Goal: Obtain resource: Download file/media

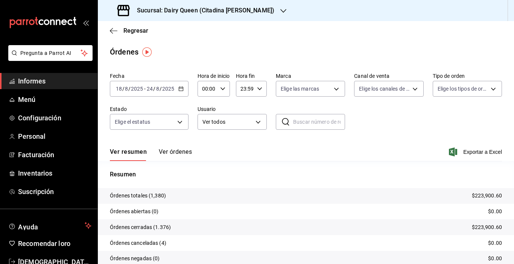
click at [256, 12] on div "Sucursal: Dairy Queen (Citadina [PERSON_NAME])" at bounding box center [197, 10] width 186 height 21
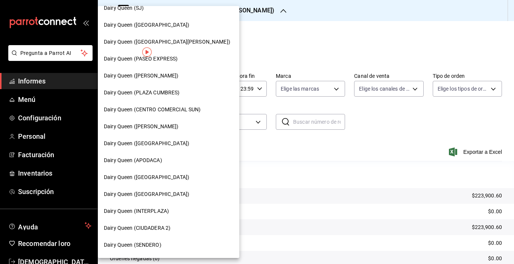
scroll to position [11, 0]
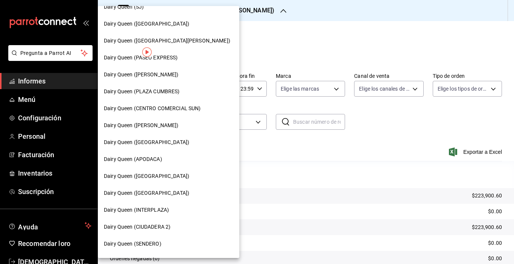
click at [153, 226] on font "Dairy Queen (CIUDADERA 2)" at bounding box center [137, 227] width 67 height 6
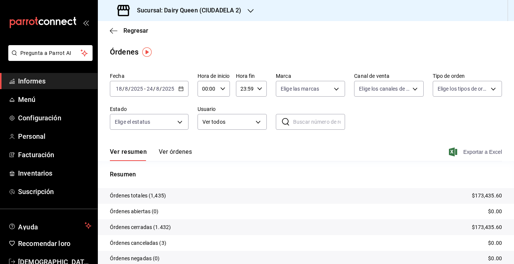
click at [464, 152] on font "Exportar a Excel" at bounding box center [483, 152] width 39 height 6
click at [239, 14] on h3 "Sucursal: Dairy Queen (CIUDADELA 2)" at bounding box center [186, 10] width 111 height 9
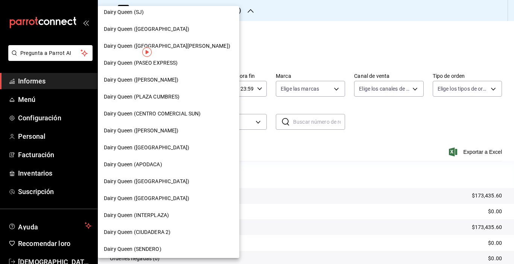
scroll to position [6, 0]
click at [158, 148] on font "Dairy Queen ([GEOGRAPHIC_DATA])" at bounding box center [146, 147] width 85 height 6
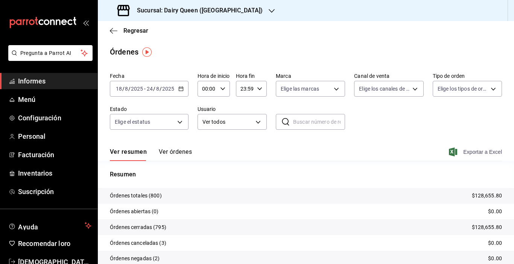
click at [464, 152] on font "Exportar a Excel" at bounding box center [483, 152] width 39 height 6
click at [269, 7] on div at bounding box center [272, 11] width 6 height 8
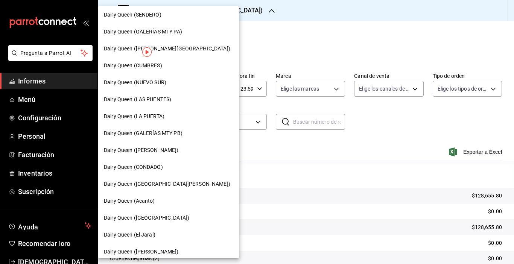
scroll to position [279, 0]
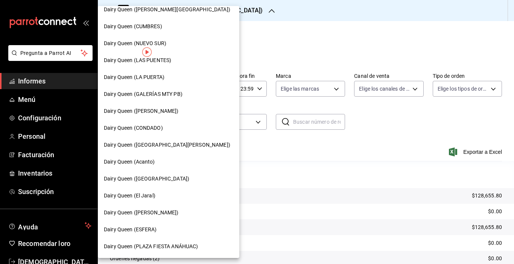
click at [174, 243] on span "Dairy Queen (PLAZA FIESTA ANÁHUAC)" at bounding box center [151, 247] width 94 height 8
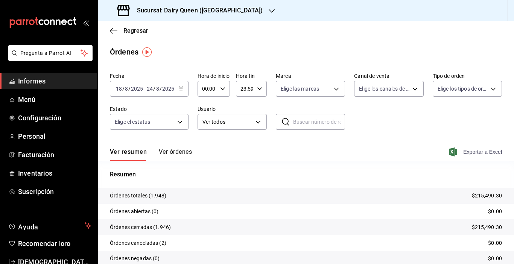
click at [475, 155] on font "Exportar a Excel" at bounding box center [483, 152] width 39 height 6
click at [230, 15] on div "Sucursal: Dairy Queen ([GEOGRAPHIC_DATA])" at bounding box center [191, 10] width 174 height 21
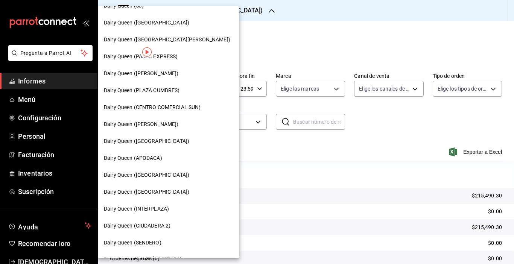
scroll to position [13, 0]
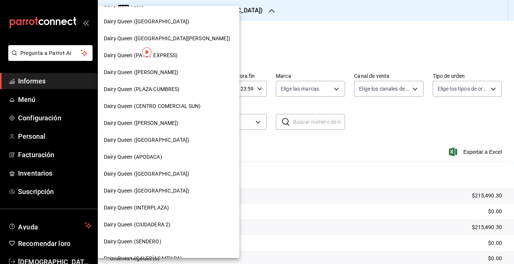
click at [148, 172] on font "Dairy Queen ([GEOGRAPHIC_DATA])" at bounding box center [146, 174] width 85 height 6
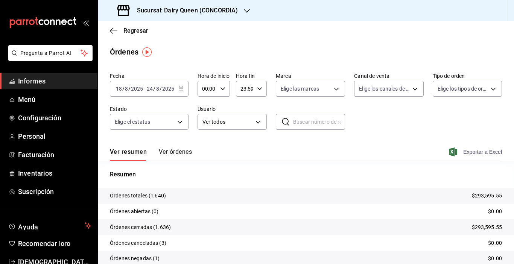
click at [457, 151] on span "Exportar a Excel" at bounding box center [477, 152] width 52 height 9
click at [245, 11] on icon "button" at bounding box center [247, 11] width 6 height 4
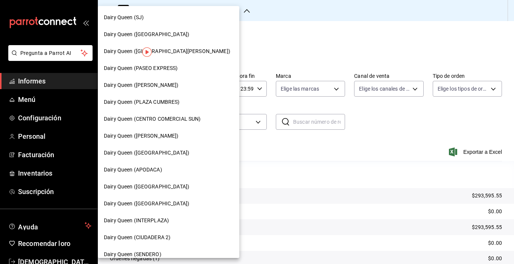
click at [182, 118] on font "Dairy Queen (CENTRO COMERCIAL SUN)" at bounding box center [152, 119] width 97 height 6
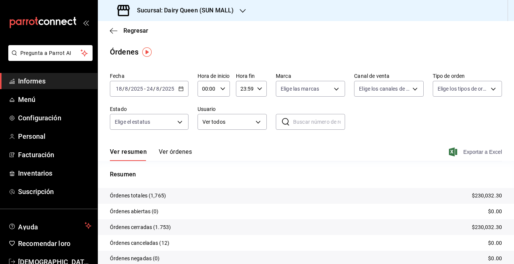
click at [470, 153] on font "Exportar a Excel" at bounding box center [483, 152] width 39 height 6
click at [222, 16] on div "Sucursal: Dairy Queen (SUN MALL)" at bounding box center [176, 10] width 145 height 21
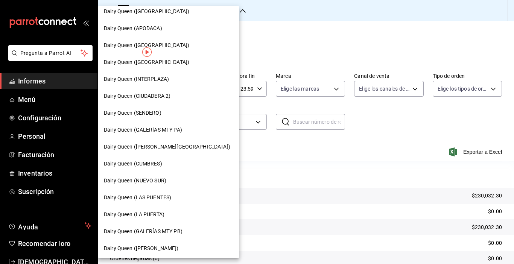
scroll to position [279, 0]
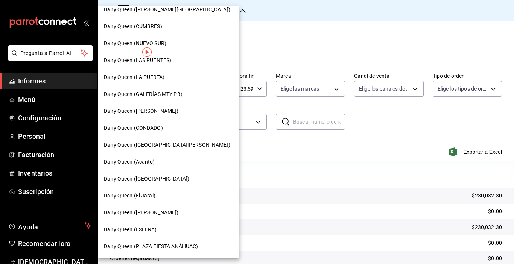
click at [159, 158] on div "Dairy Queen (Acanto)" at bounding box center [169, 162] width 130 height 8
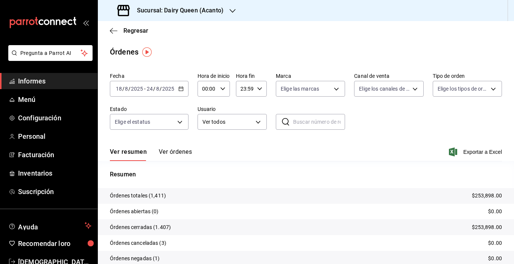
click at [476, 150] on font "Exportar a Excel" at bounding box center [483, 152] width 39 height 6
click at [223, 12] on font "Sucursal: Dairy Queen (Acanto)" at bounding box center [180, 10] width 87 height 7
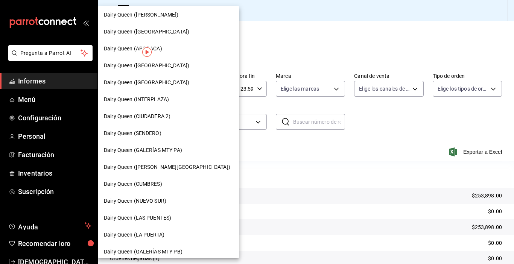
scroll to position [116, 0]
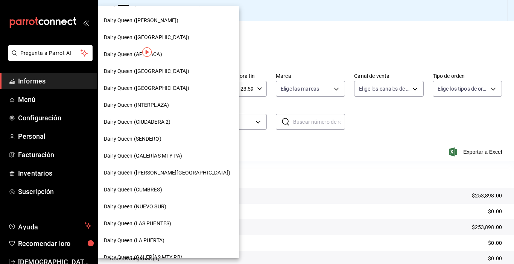
click at [169, 88] on font "Dairy Queen ([GEOGRAPHIC_DATA])" at bounding box center [146, 88] width 85 height 6
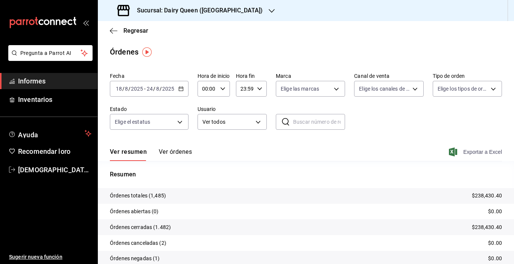
click at [474, 152] on font "Exportar a Excel" at bounding box center [483, 152] width 39 height 6
click at [240, 13] on font "Sucursal: Dairy Queen ([GEOGRAPHIC_DATA])" at bounding box center [200, 10] width 126 height 7
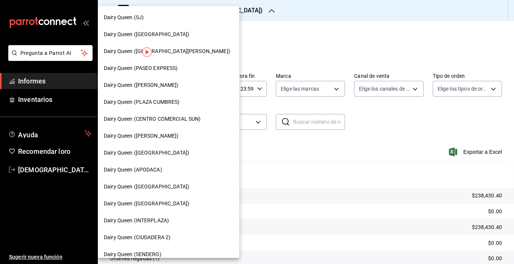
click at [203, 52] on div "Dairy Queen ([GEOGRAPHIC_DATA][PERSON_NAME])" at bounding box center [169, 51] width 130 height 8
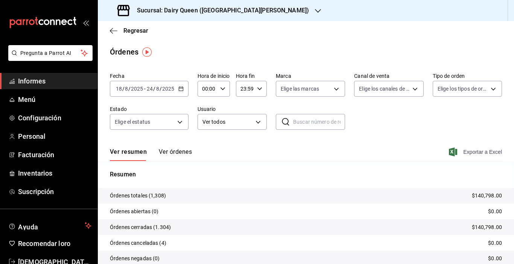
click at [454, 148] on span "Exportar a Excel" at bounding box center [477, 152] width 52 height 9
click at [254, 8] on font "Sucursal: Dairy Queen ([GEOGRAPHIC_DATA][PERSON_NAME])" at bounding box center [223, 10] width 172 height 7
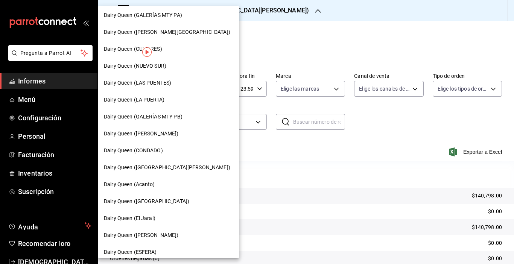
scroll to position [279, 0]
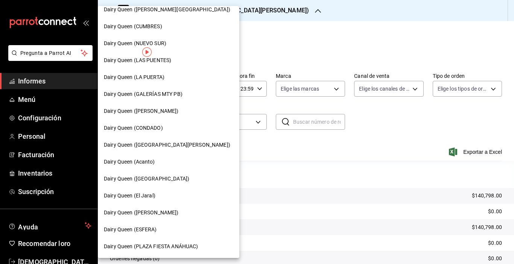
click at [162, 211] on font "Dairy Queen ([PERSON_NAME])" at bounding box center [141, 213] width 75 height 6
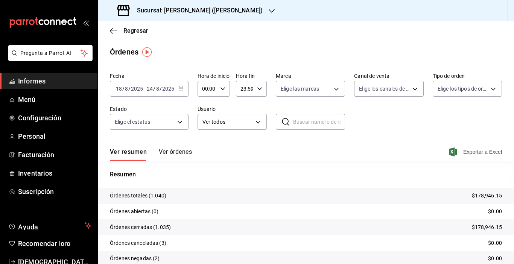
click at [473, 152] on font "Exportar a Excel" at bounding box center [483, 152] width 39 height 6
click at [232, 15] on div "Sucursal: [PERSON_NAME] ([PERSON_NAME])" at bounding box center [191, 10] width 174 height 21
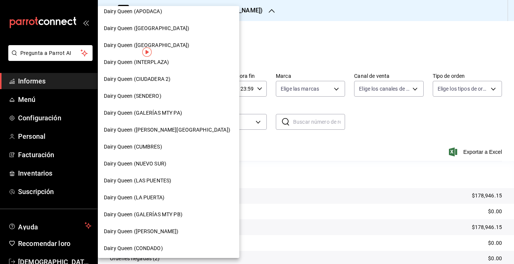
scroll to position [161, 0]
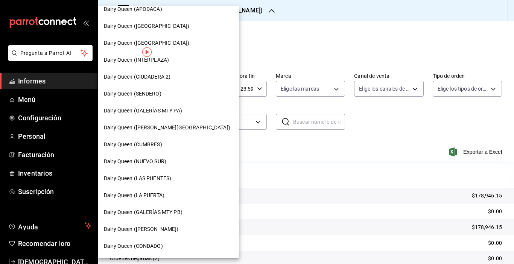
click at [168, 194] on div "Dairy Queen (LA PUERTA)" at bounding box center [169, 196] width 130 height 8
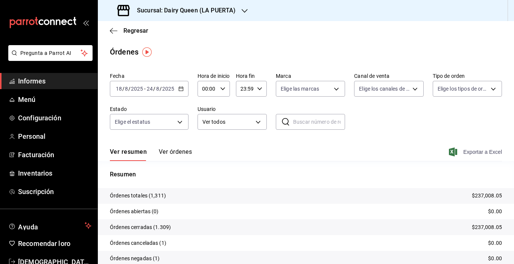
click at [474, 155] on font "Exportar a Excel" at bounding box center [483, 152] width 39 height 6
click at [228, 15] on div "Sucursal: Dairy Queen (LA PUERTA)" at bounding box center [177, 10] width 147 height 21
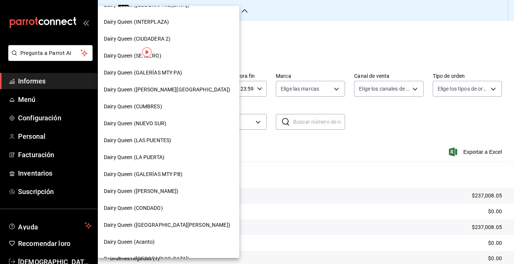
scroll to position [201, 0]
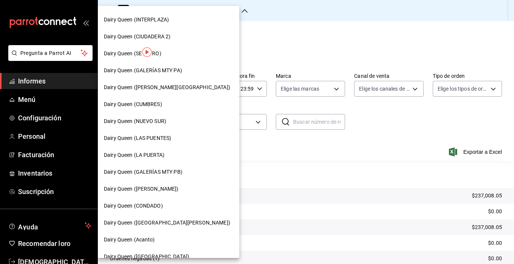
click at [145, 191] on font "Dairy Queen ([PERSON_NAME])" at bounding box center [141, 189] width 75 height 6
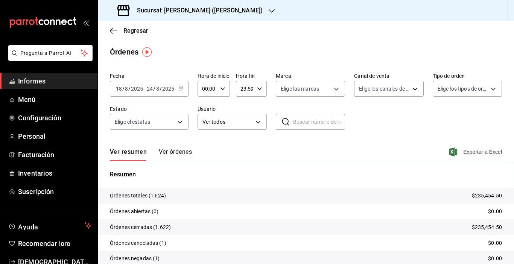
click at [471, 153] on font "Exportar a Excel" at bounding box center [483, 152] width 39 height 6
click at [269, 10] on icon "button" at bounding box center [272, 11] width 6 height 6
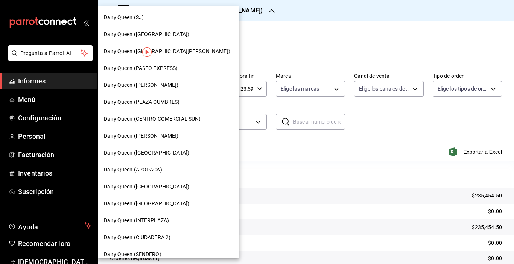
click at [163, 220] on font "Dairy Queen (INTERPLAZA)" at bounding box center [136, 221] width 65 height 6
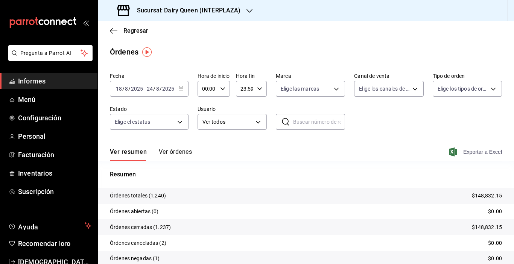
click at [456, 150] on span "Exportar a Excel" at bounding box center [477, 152] width 52 height 9
click at [227, 9] on font "Sucursal: Dairy Queen (INTERPLAZA)" at bounding box center [189, 10] width 104 height 7
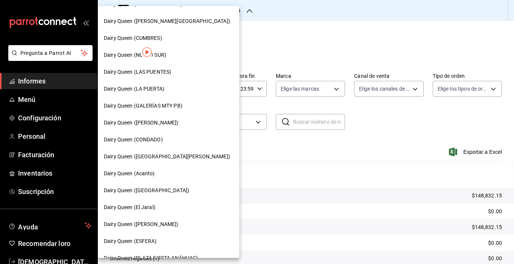
scroll to position [279, 0]
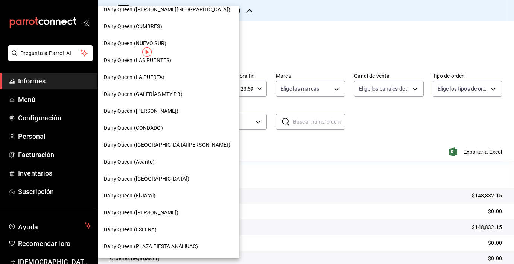
click at [186, 180] on div "Dairy Queen ([GEOGRAPHIC_DATA])" at bounding box center [169, 179] width 130 height 8
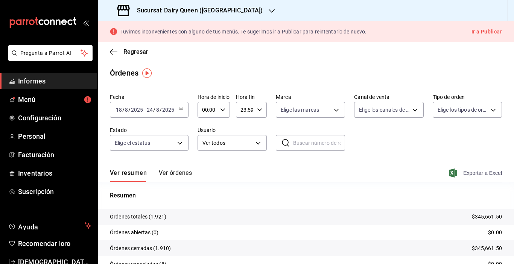
click at [464, 175] on font "Exportar a Excel" at bounding box center [483, 173] width 39 height 6
click at [234, 13] on font "Sucursal: Dairy Queen ([GEOGRAPHIC_DATA])" at bounding box center [200, 10] width 126 height 7
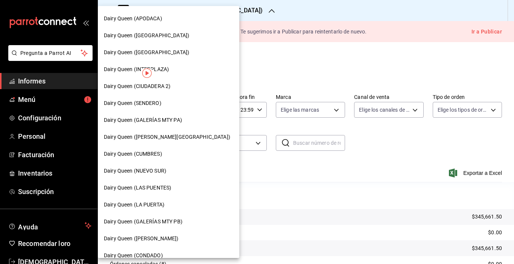
scroll to position [165, 0]
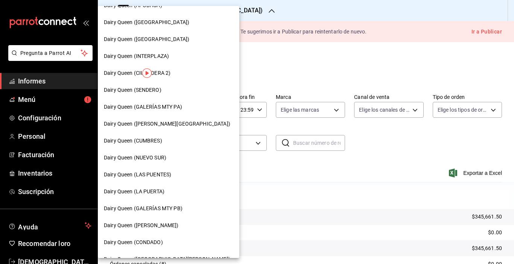
click at [183, 210] on div "Dairy Queen (GALERÍAS MTY PB)" at bounding box center [169, 209] width 130 height 8
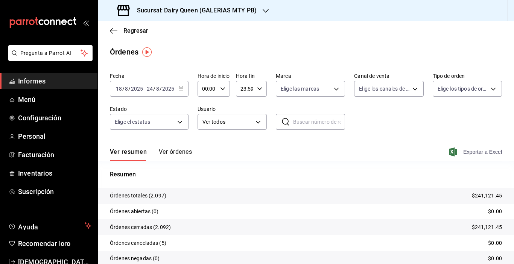
click at [470, 150] on font "Exportar a Excel" at bounding box center [483, 152] width 39 height 6
click at [240, 13] on font "Sucursal: Dairy Queen (GALERIAS MTY PB)" at bounding box center [197, 10] width 120 height 7
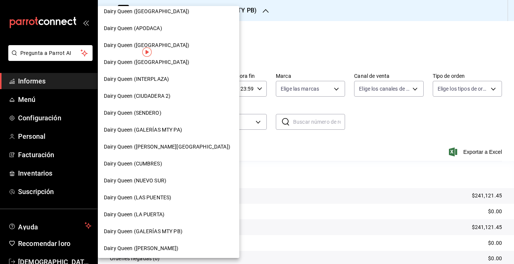
scroll to position [143, 0]
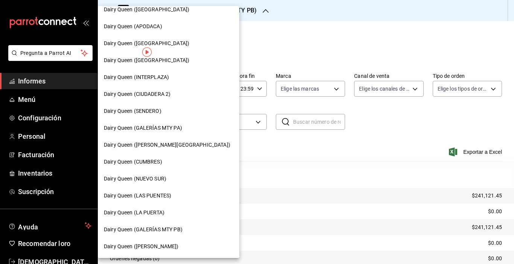
click at [179, 125] on font "Dairy Queen (GALERÍAS MTY PA)" at bounding box center [143, 128] width 78 height 6
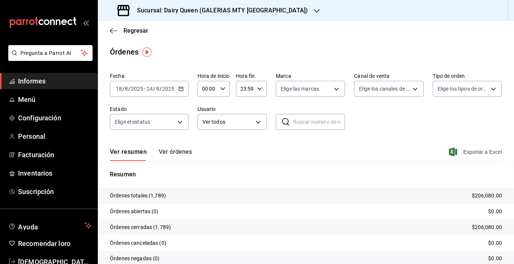
click at [475, 149] on font "Exportar a Excel" at bounding box center [483, 152] width 39 height 6
click at [234, 1] on div "Sucursal: Dairy Queen (GALERIAS MTY [GEOGRAPHIC_DATA])" at bounding box center [213, 10] width 219 height 21
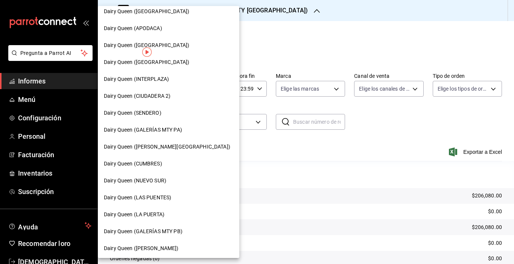
scroll to position [148, 0]
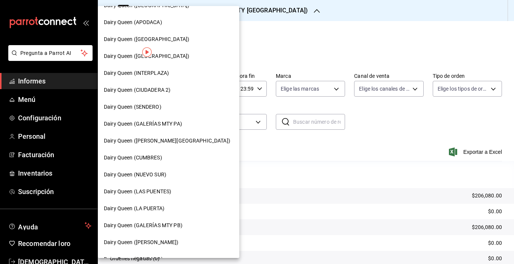
click at [154, 157] on font "Dairy Queen (CUMBRES)" at bounding box center [133, 158] width 58 height 6
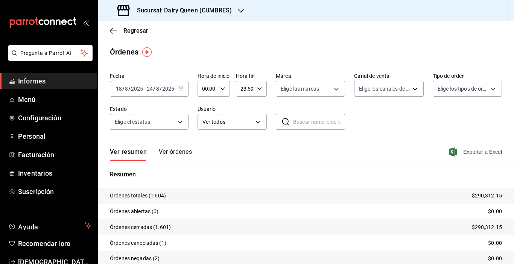
click at [472, 150] on font "Exportar a Excel" at bounding box center [483, 152] width 39 height 6
click at [240, 15] on div "Sucursal: Dairy Queen (CUMBRES)" at bounding box center [175, 10] width 143 height 21
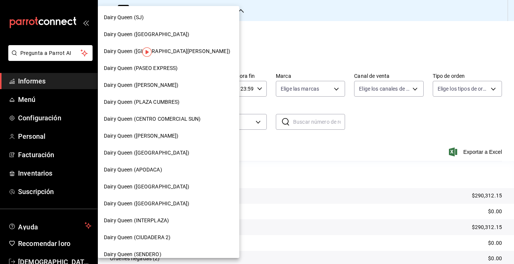
click at [168, 104] on font "Dairy Queen (PLAZA CUMBRES)" at bounding box center [142, 102] width 76 height 6
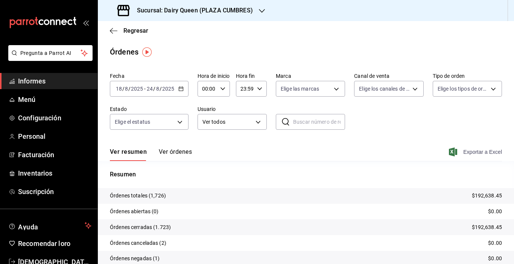
click at [464, 151] on font "Exportar a Excel" at bounding box center [483, 152] width 39 height 6
